Goal: Transaction & Acquisition: Download file/media

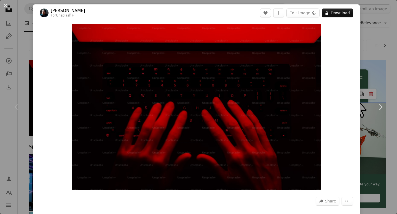
scroll to position [8, 0]
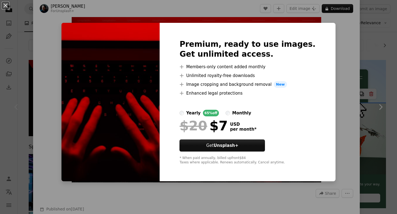
click at [331, 59] on div "An X shape Premium, ready to use images. Get unlimited access. A plus sign Memb…" at bounding box center [198, 107] width 397 height 214
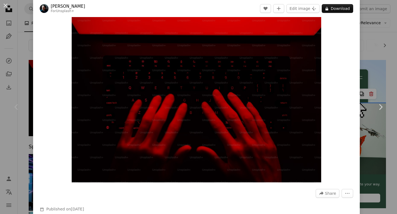
click at [25, 58] on div "An X shape Chevron left Chevron right [PERSON_NAME] For Unsplash+ A heart A plu…" at bounding box center [198, 107] width 397 height 214
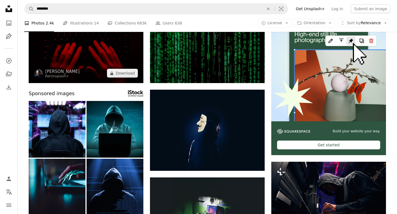
scroll to position [72, 0]
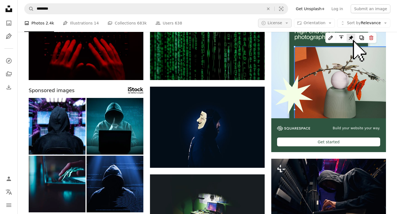
click at [282, 23] on span "License" at bounding box center [274, 23] width 15 height 4
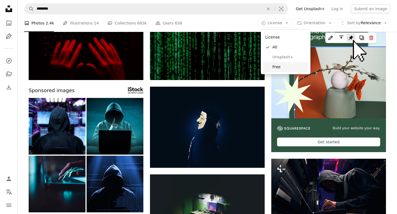
click at [278, 64] on link "Free" at bounding box center [285, 67] width 45 height 10
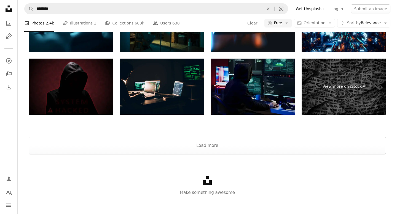
scroll to position [846, 0]
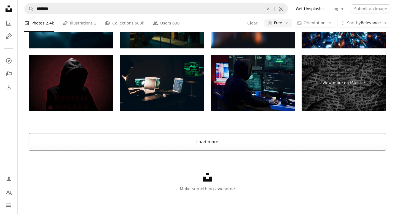
click at [201, 140] on button "Load more" at bounding box center [207, 142] width 357 height 18
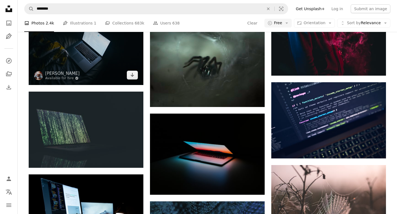
scroll to position [340, 0]
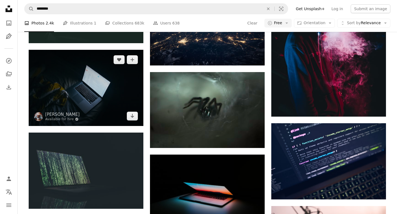
click at [116, 82] on img at bounding box center [86, 88] width 115 height 76
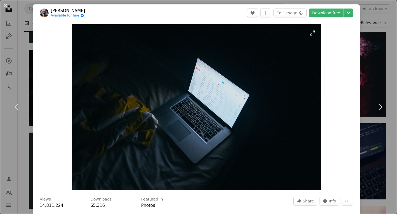
click at [210, 96] on img "Zoom in on this image" at bounding box center [196, 107] width 249 height 166
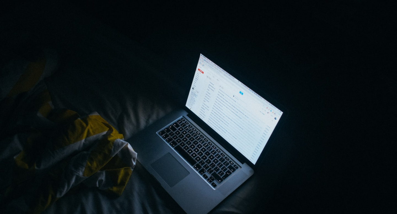
scroll to position [25, 0]
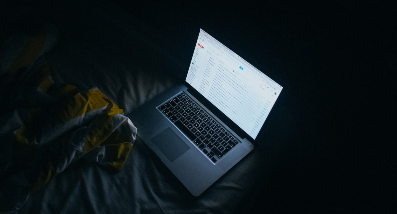
click at [210, 96] on img "Zoom out on this image" at bounding box center [198, 107] width 397 height 265
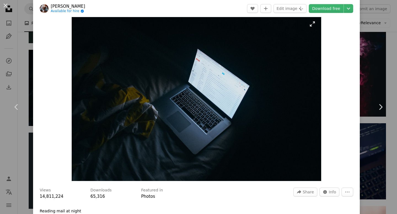
scroll to position [0, 0]
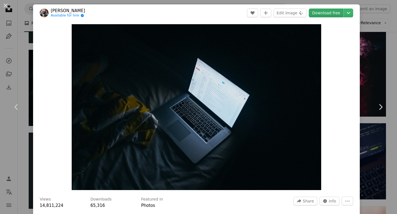
click at [329, 11] on link "Download free" at bounding box center [325, 13] width 35 height 9
